Goal: Communication & Community: Answer question/provide support

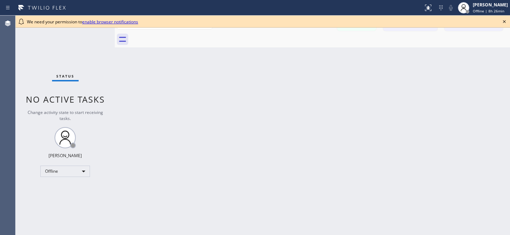
click at [505, 21] on icon at bounding box center [504, 21] width 8 height 8
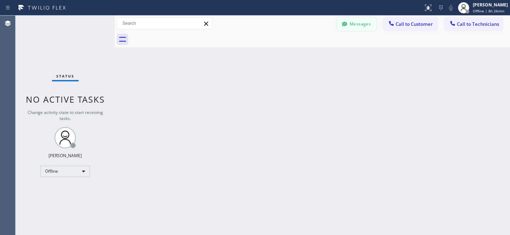
click at [358, 23] on button "Messages" at bounding box center [356, 23] width 39 height 13
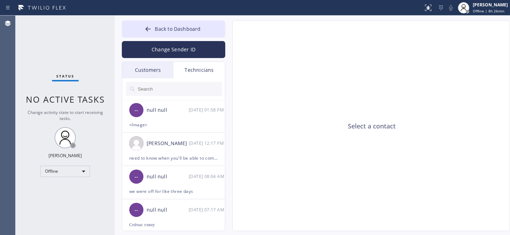
click at [149, 65] on div "Customers" at bounding box center [147, 70] width 51 height 16
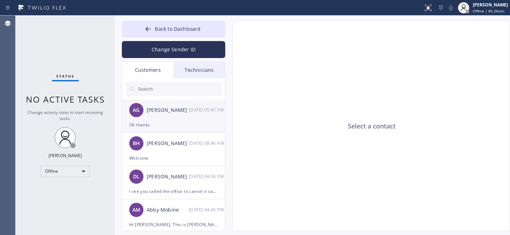
click at [166, 125] on div "Ok thanks" at bounding box center [173, 125] width 88 height 8
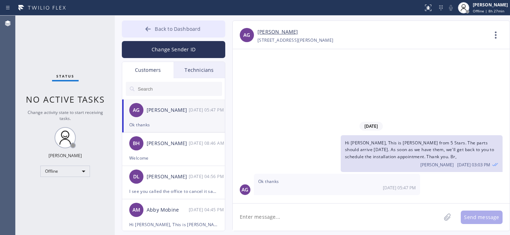
click at [170, 29] on span "Back to Dashboard" at bounding box center [178, 28] width 46 height 7
